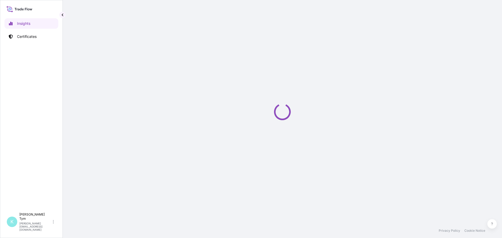
select select "2025"
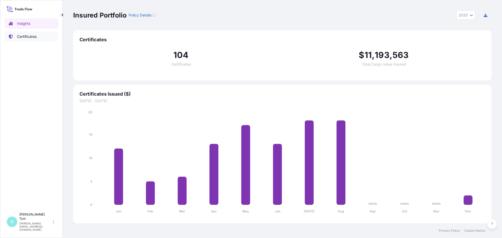
click at [30, 36] on p "Certificates" at bounding box center [27, 36] width 20 height 5
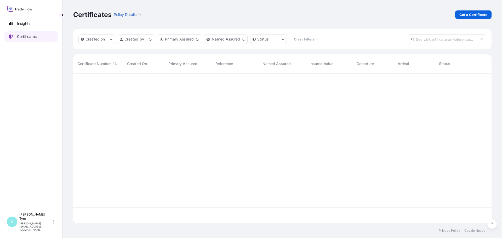
scroll to position [149, 414]
click at [422, 40] on input "text" at bounding box center [447, 38] width 78 height 9
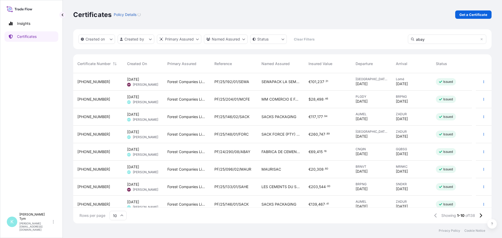
type input "abay"
click at [230, 130] on div "PF/24/288/07/ABAY" at bounding box center [233, 135] width 47 height 18
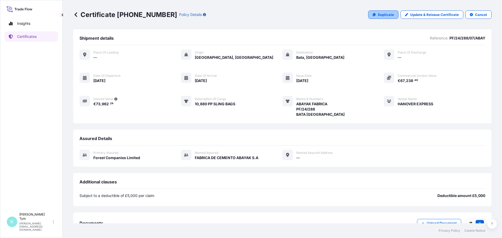
click at [380, 14] on p "Duplicate" at bounding box center [385, 14] width 16 height 5
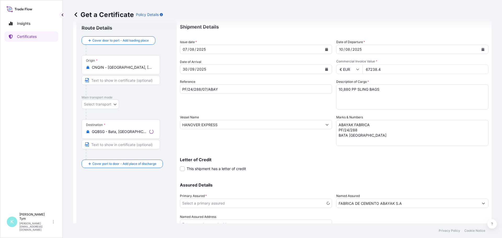
select select "31422"
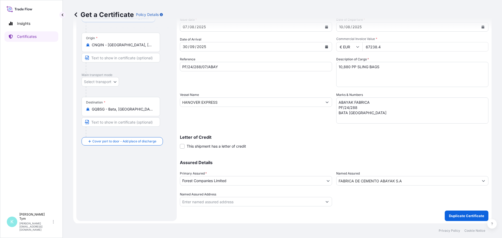
scroll to position [36, 0]
click at [455, 212] on p "Duplicate Certificate" at bounding box center [466, 214] width 35 height 5
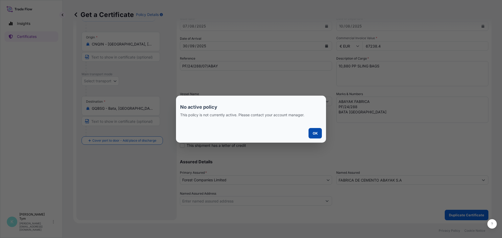
click at [315, 132] on p "OK" at bounding box center [314, 133] width 5 height 5
